Goal: Task Accomplishment & Management: Manage account settings

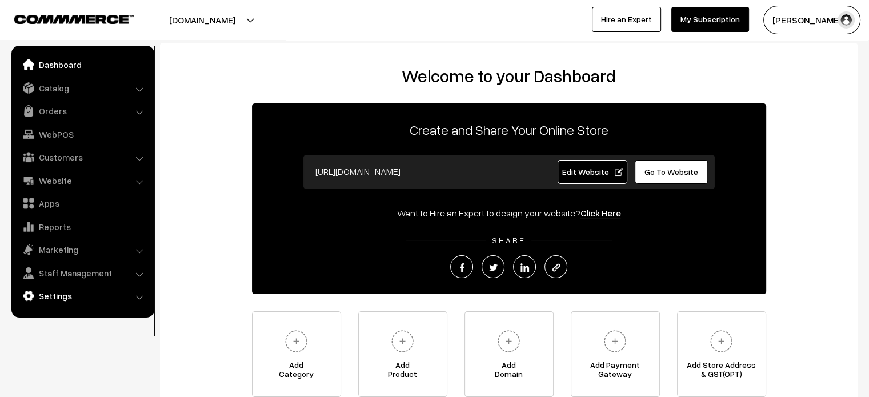
click at [69, 291] on link "Settings" at bounding box center [82, 296] width 136 height 21
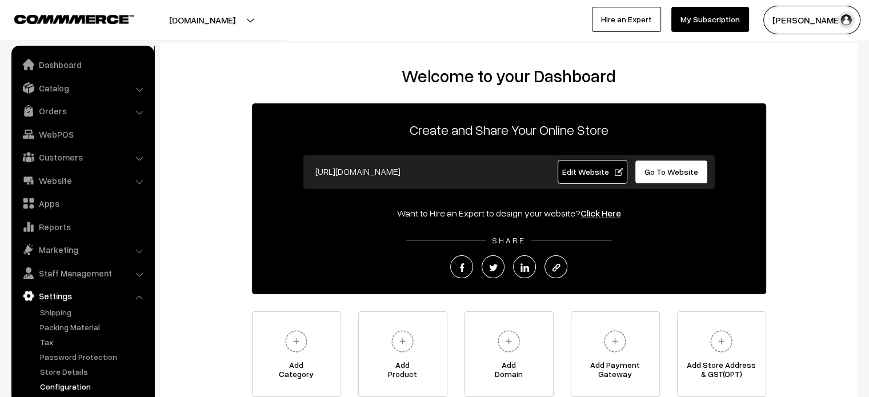
click at [79, 386] on link "Configuration" at bounding box center [93, 386] width 113 height 12
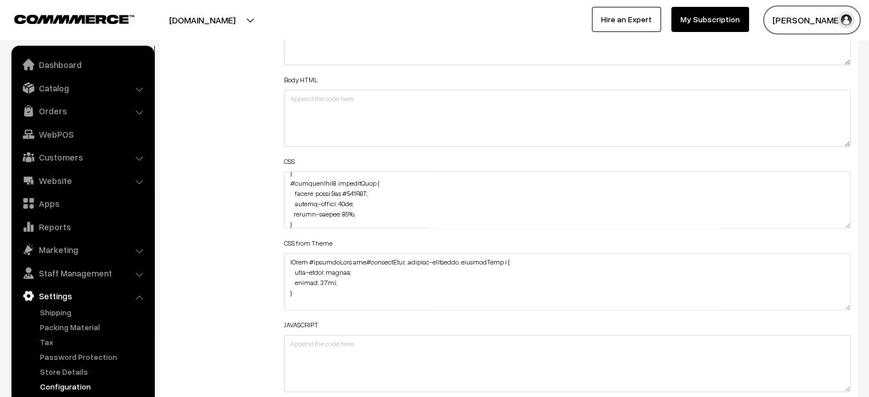
scroll to position [2672, 0]
click at [362, 212] on textarea at bounding box center [567, 199] width 567 height 57
paste textarea "margin-left: 10px;"
click at [290, 212] on textarea at bounding box center [567, 199] width 567 height 57
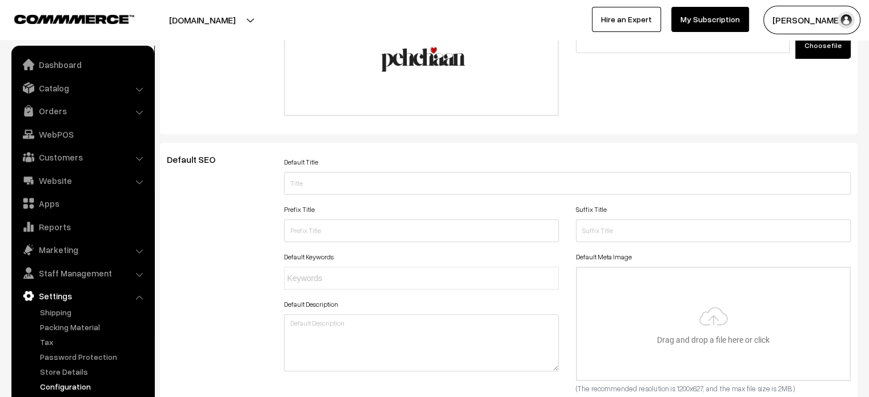
scroll to position [0, 0]
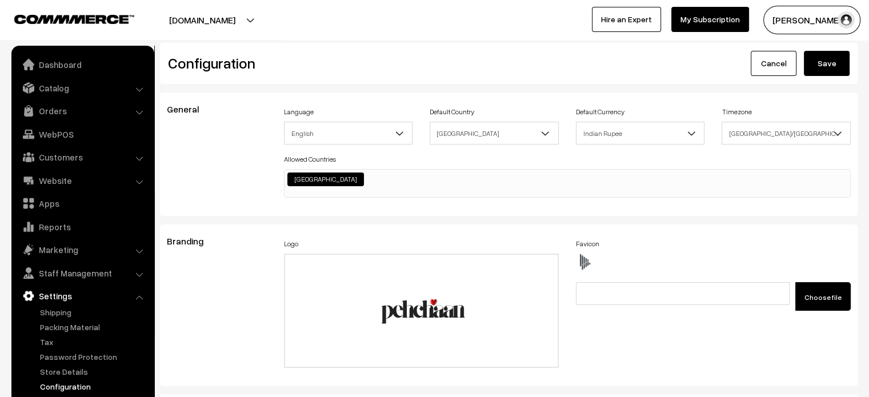
type textarea "#productType1 .StyledBaseComponent-sc-kg5aa9-0.knwNlj { border-radius: 45px 45p…"
click at [830, 64] on button "Save" at bounding box center [827, 63] width 46 height 25
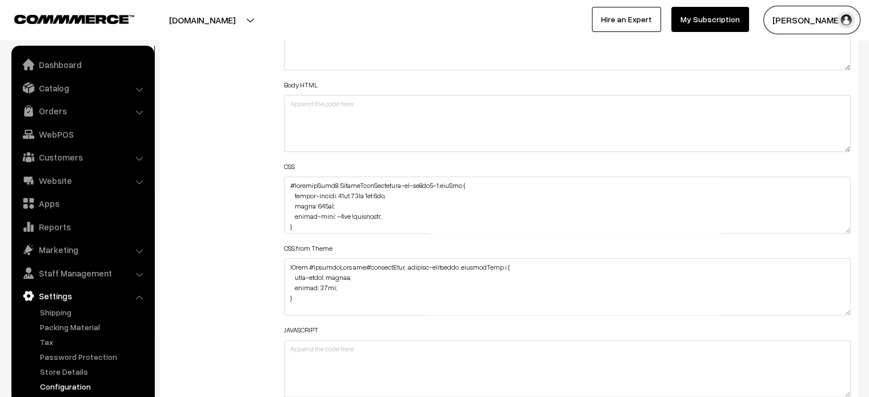
scroll to position [1339, 0]
click at [287, 187] on textarea at bounding box center [567, 204] width 567 height 57
paste textarea "#productType1 button.slick-arrow.slick-prev { margin-left: -43px; }"
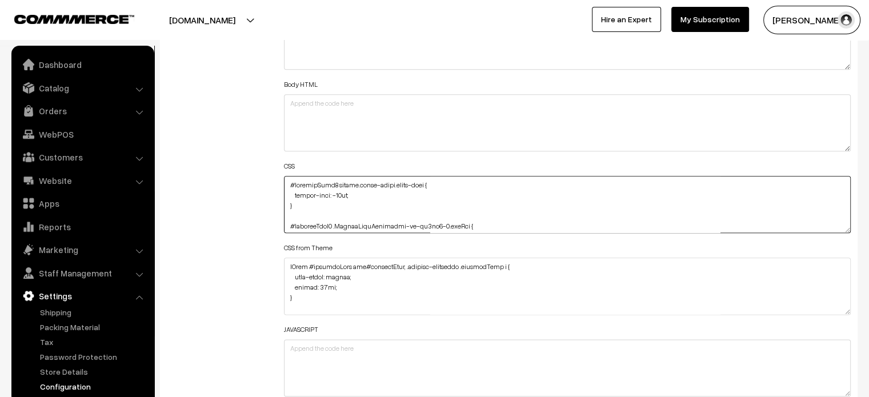
paste textarea "#productType1 button.slick-arrow.slick-next { margin-right: -40px; }"
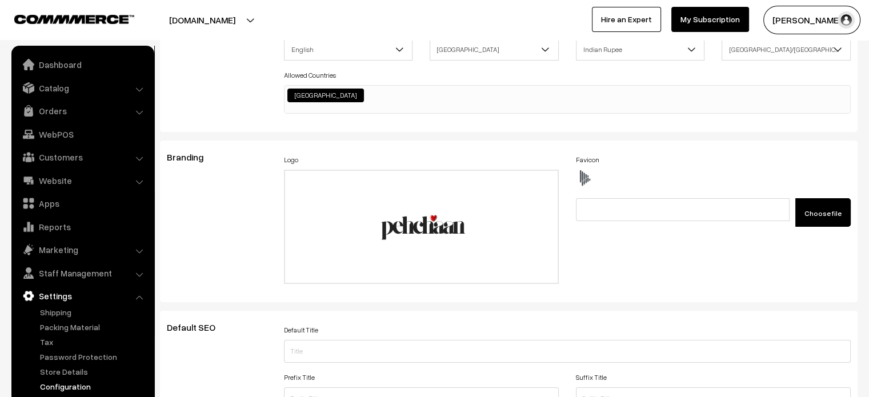
scroll to position [0, 0]
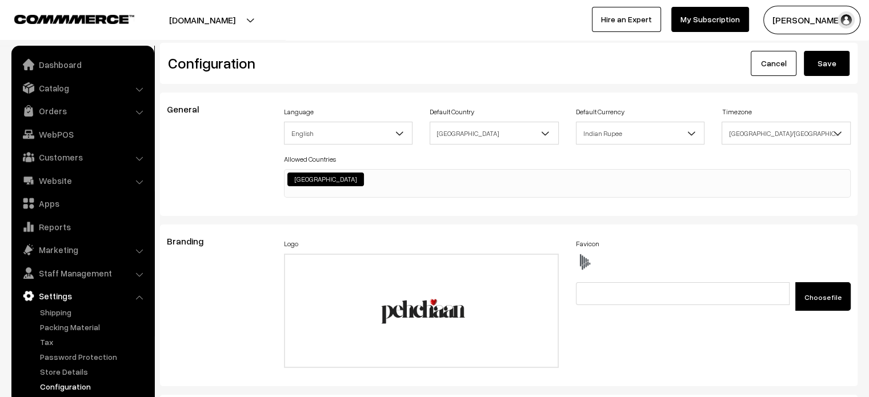
type textarea "#productType1 button.slick-arrow.slick-prev { margin-left: -43px; } #productTyp…"
click at [832, 62] on button "Save" at bounding box center [827, 63] width 46 height 25
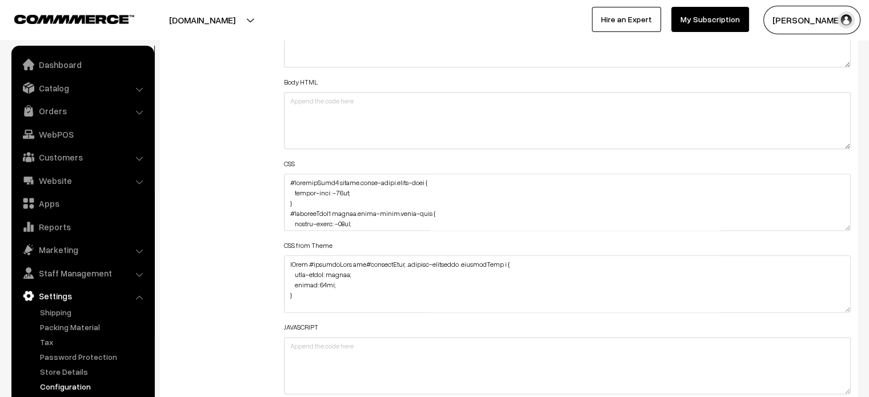
scroll to position [1341, 0]
click at [286, 180] on textarea at bounding box center [567, 202] width 567 height 57
paste textarea "#productType3 button.slick-arrow.slick-next { margin-right: -42px; }"
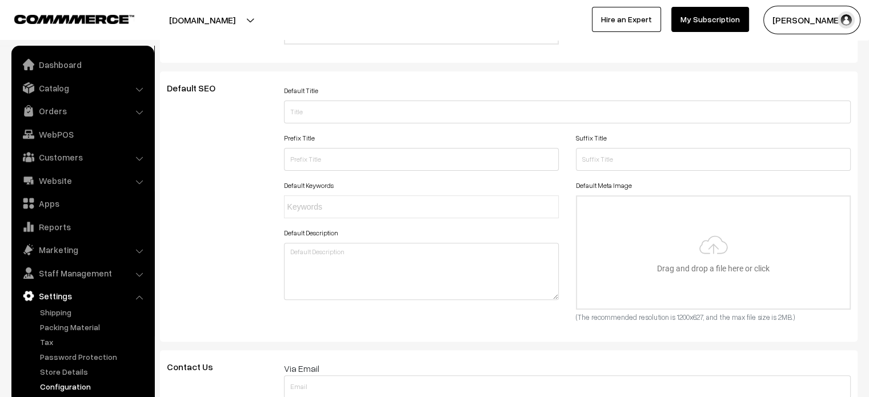
scroll to position [0, 0]
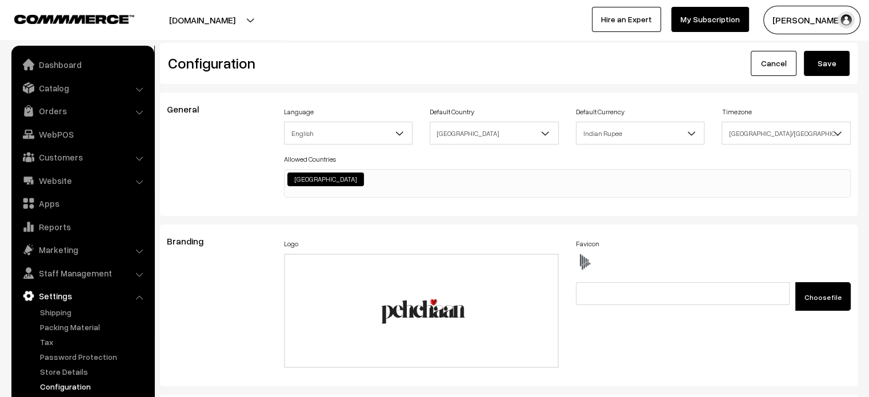
type textarea "#productType3 button.slick-arrow.slick-next { margin-right: -42px; } #productTy…"
click at [823, 62] on button "Save" at bounding box center [827, 63] width 46 height 25
